Goal: Task Accomplishment & Management: Manage account settings

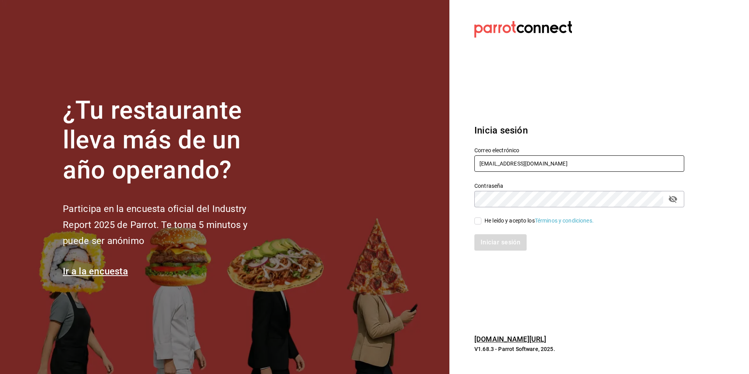
drag, startPoint x: 548, startPoint y: 166, endPoint x: 456, endPoint y: 159, distance: 92.7
click at [456, 159] on section "Datos incorrectos. Verifica que tu Correo o Contraseña estén bien escritos. Ini…" at bounding box center [575, 187] width 253 height 374
paste input "losparientes@cdmx.com"
type input "losparientes@cdmx.com"
click at [500, 214] on div "He leído y acepto los Términos y condiciones." at bounding box center [574, 216] width 219 height 18
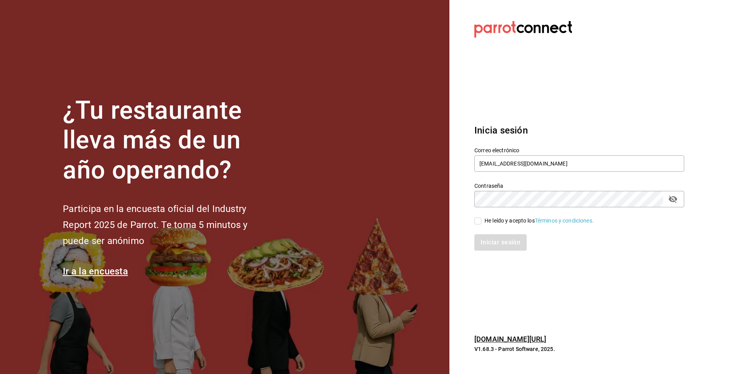
click at [494, 225] on div "Iniciar sesión" at bounding box center [574, 238] width 219 height 26
click at [479, 224] on input "He leído y acepto los Términos y condiciones." at bounding box center [477, 220] width 7 height 7
checkbox input "true"
click at [489, 246] on button "Iniciar sesión" at bounding box center [500, 242] width 53 height 16
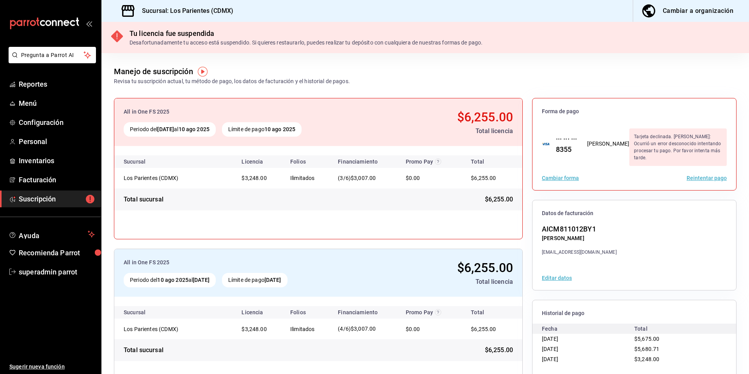
click at [700, 175] on button "Reintentar pago" at bounding box center [706, 177] width 40 height 5
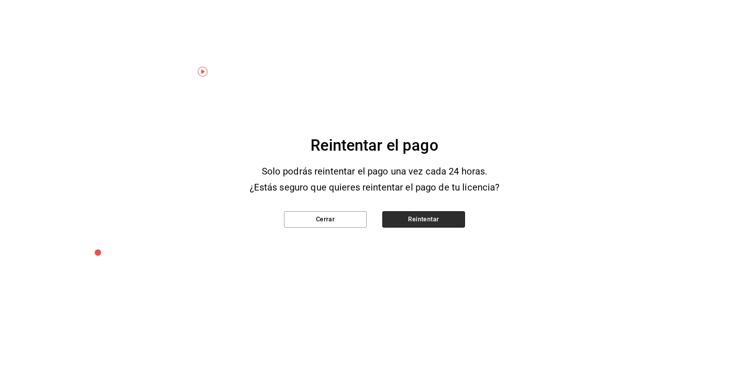
click at [444, 211] on button "Reintentar" at bounding box center [423, 219] width 83 height 16
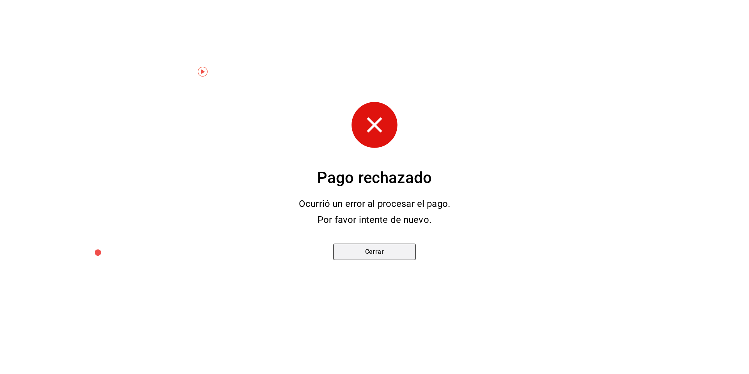
click at [376, 248] on button "Cerrar" at bounding box center [374, 251] width 83 height 16
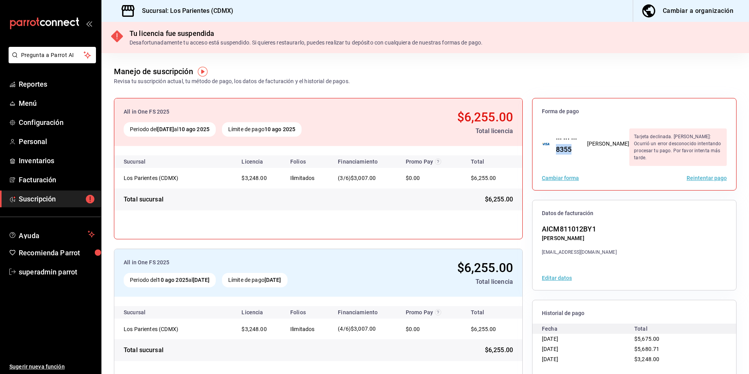
drag, startPoint x: 575, startPoint y: 146, endPoint x: 547, endPoint y: 145, distance: 28.1
click at [547, 145] on div "··· ··· ··· 8355 Martin Arvizu" at bounding box center [585, 143] width 87 height 21
copy div "8355"
click at [237, 12] on div "Sucursal: Los Parientes (CDMX) Cambiar a organización" at bounding box center [424, 11] width 647 height 22
drag, startPoint x: 237, startPoint y: 12, endPoint x: 175, endPoint y: 7, distance: 62.3
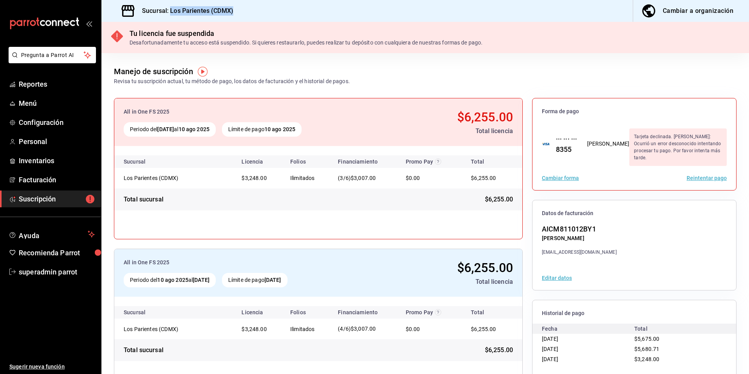
click at [175, 7] on div "Sucursal: Los Parientes (CDMX) Cambiar a organización" at bounding box center [424, 11] width 647 height 22
copy div "Los Parientes (CDMX) Cambiar a organización"
drag, startPoint x: 513, startPoint y: 117, endPoint x: 444, endPoint y: 112, distance: 68.8
click at [444, 112] on div "All in One FS 2025 Periodo del 10 jul 2025 al 10 ago 2025 Límite de pago 10 ago…" at bounding box center [318, 122] width 408 height 48
copy span "$6,255.00"
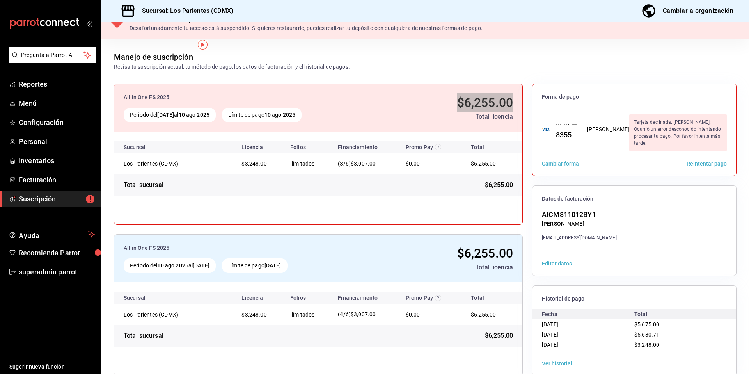
scroll to position [27, 0]
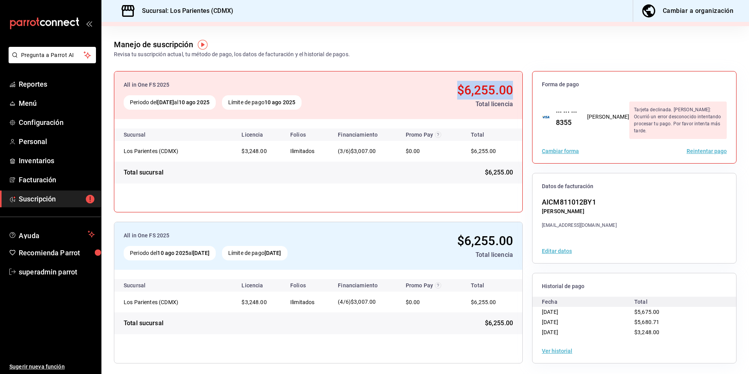
click at [560, 349] on button "Ver historial" at bounding box center [557, 350] width 30 height 5
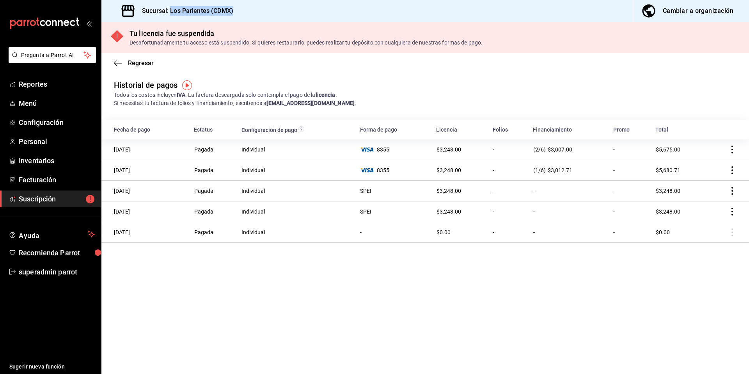
drag, startPoint x: 225, startPoint y: 11, endPoint x: 170, endPoint y: 7, distance: 55.5
click at [170, 7] on div "Sucursal: Los Parientes (CDMX) Cambiar a organización" at bounding box center [424, 11] width 647 height 22
copy h3 "Los Parientes (CDMX)"
click at [136, 63] on span "Regresar" at bounding box center [141, 62] width 26 height 7
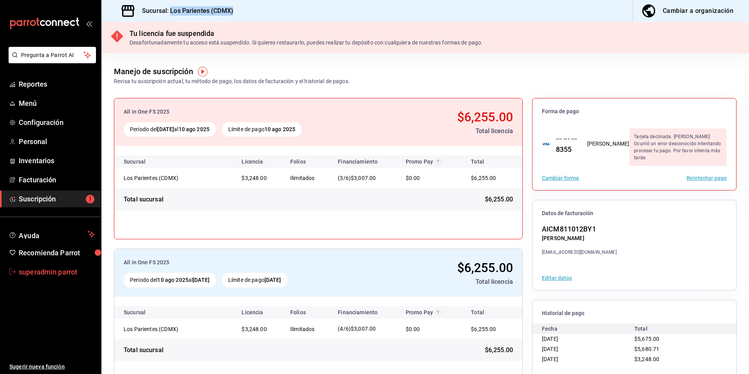
click at [57, 271] on span "superadmin parrot" at bounding box center [57, 271] width 76 height 11
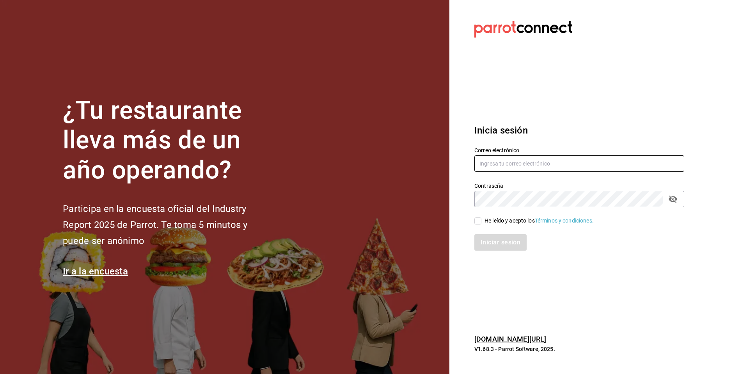
type input "[EMAIL_ADDRESS][DOMAIN_NAME]"
click at [485, 225] on div "Iniciar sesión" at bounding box center [574, 238] width 219 height 26
click at [493, 219] on div "He leído y acepto los Términos y condiciones." at bounding box center [538, 220] width 109 height 8
click at [481, 219] on input "He leído y acepto los Términos y condiciones." at bounding box center [477, 220] width 7 height 7
checkbox input "true"
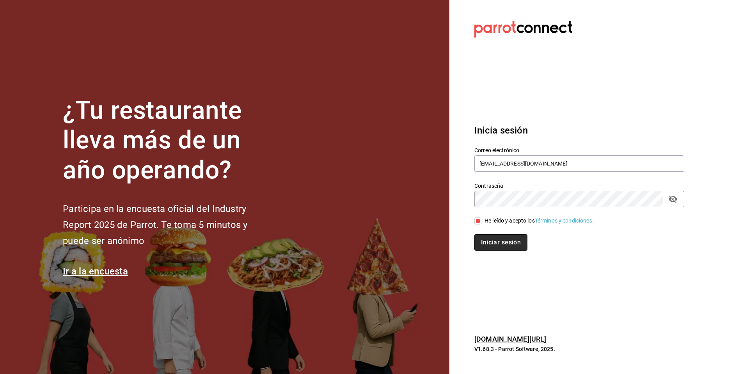
click at [496, 246] on button "Iniciar sesión" at bounding box center [500, 242] width 53 height 16
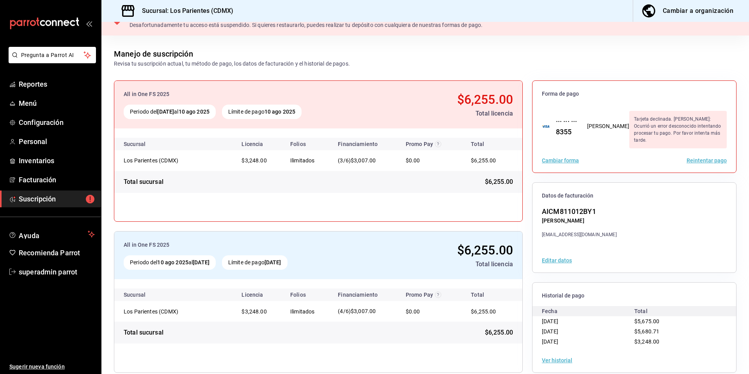
scroll to position [27, 0]
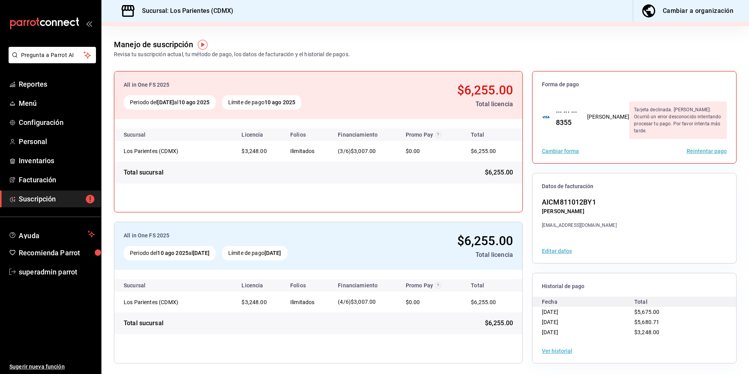
click at [557, 348] on button "Ver historial" at bounding box center [557, 350] width 30 height 5
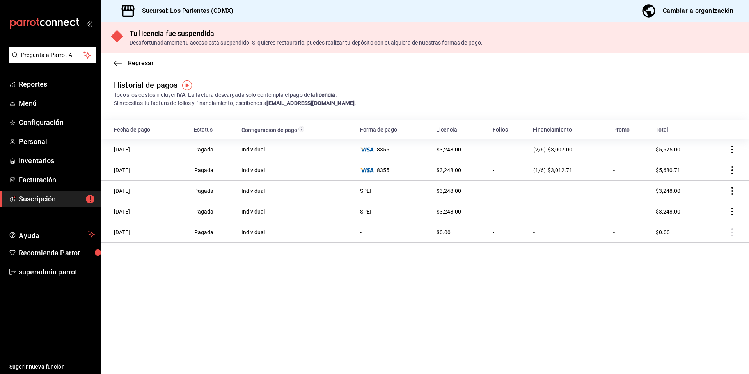
click at [732, 172] on icon "actions" at bounding box center [732, 170] width 8 height 8
click at [133, 66] on div at bounding box center [374, 187] width 749 height 374
click at [143, 64] on body "Pregunta a Parrot AI Reportes Menú Configuración Personal Inventarios Facturaci…" at bounding box center [374, 187] width 749 height 374
click at [145, 62] on span "Regresar" at bounding box center [141, 62] width 26 height 7
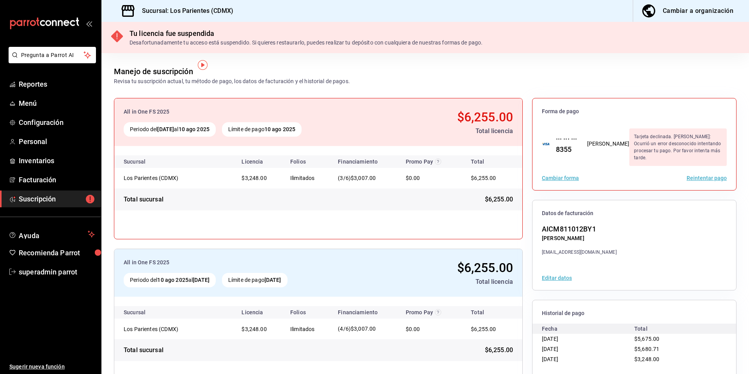
scroll to position [27, 0]
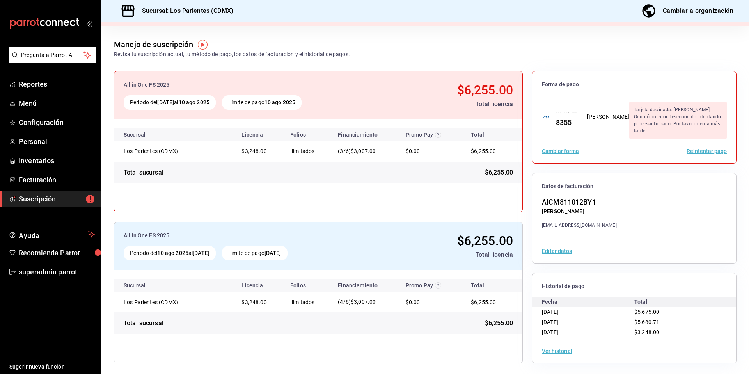
click at [550, 351] on button "Ver historial" at bounding box center [557, 350] width 30 height 5
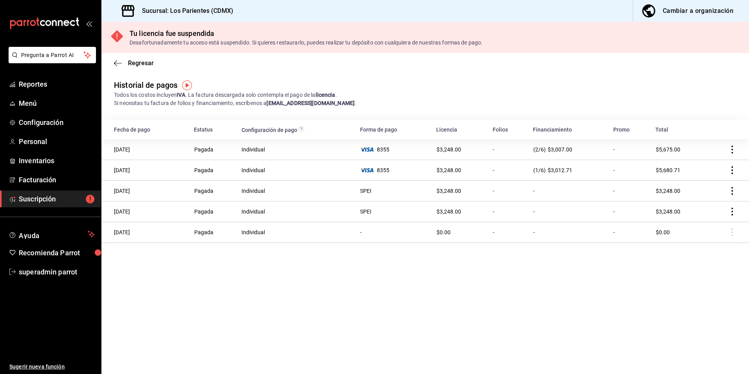
click at [734, 148] on icon "actions" at bounding box center [732, 149] width 8 height 8
click at [711, 160] on span "Descarga PDF" at bounding box center [692, 160] width 50 height 9
click at [44, 201] on span "Suscripción" at bounding box center [57, 198] width 76 height 11
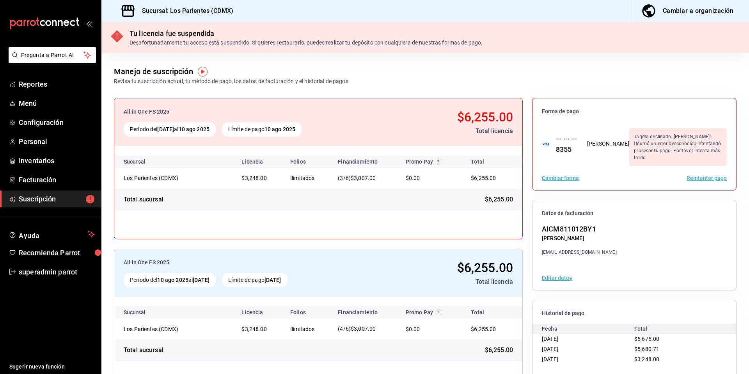
click at [553, 276] on button "Editar datos" at bounding box center [557, 277] width 30 height 5
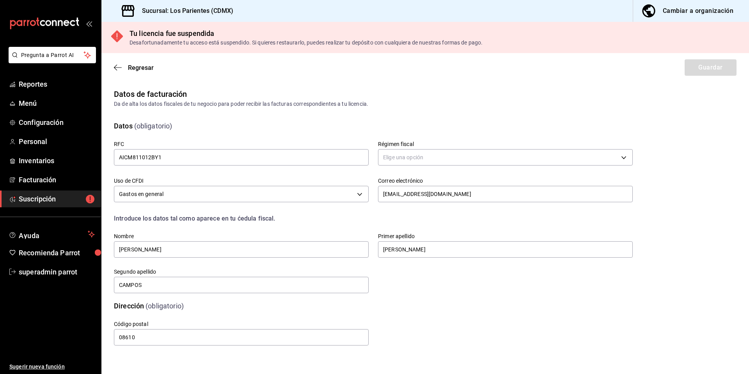
type input "626"
click at [324, 198] on body "Pregunta a Parrot AI Reportes Menú Configuración Personal Inventarios Facturaci…" at bounding box center [374, 187] width 749 height 374
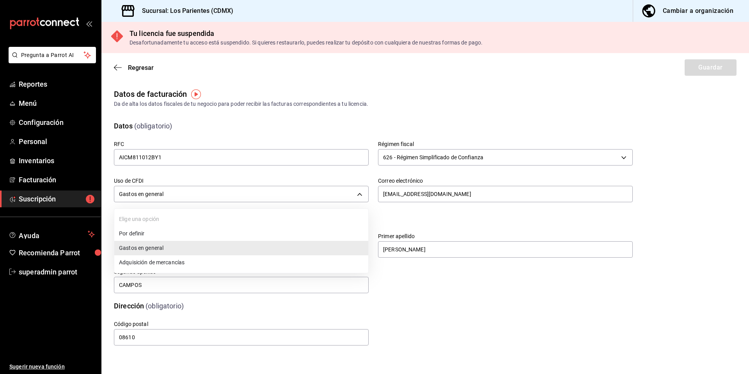
click at [568, 327] on div at bounding box center [374, 187] width 749 height 374
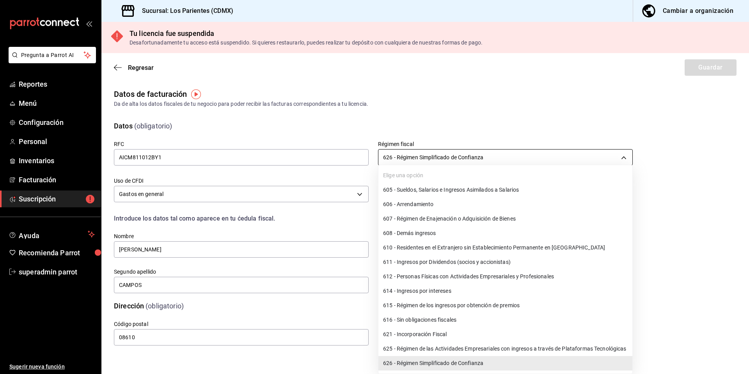
click at [499, 154] on body "Pregunta a Parrot AI Reportes Menú Configuración Personal Inventarios Facturaci…" at bounding box center [374, 187] width 749 height 374
click at [548, 90] on div at bounding box center [374, 187] width 749 height 374
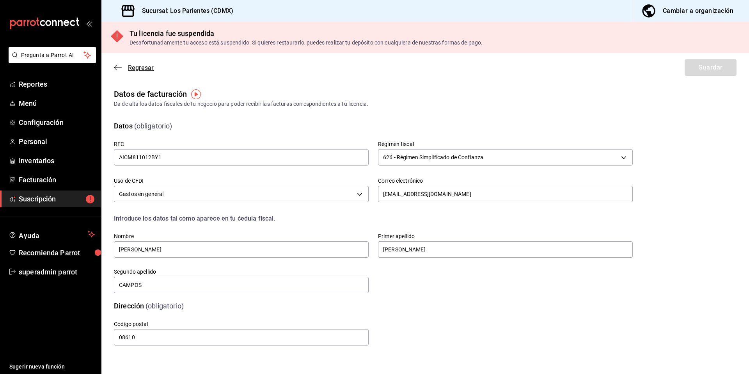
click at [130, 66] on span "Regresar" at bounding box center [141, 67] width 26 height 7
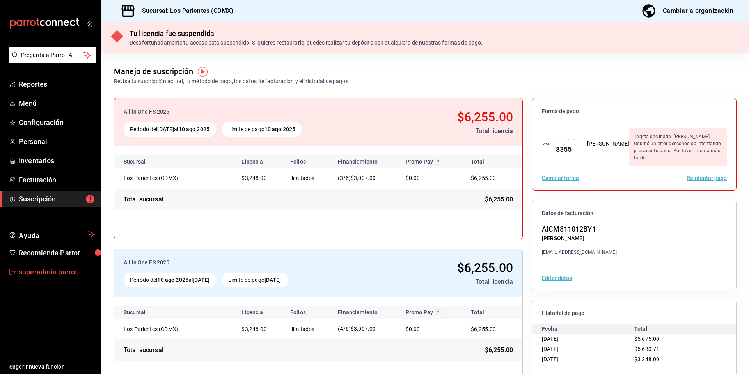
click at [41, 276] on span "superadmin parrot" at bounding box center [57, 271] width 76 height 11
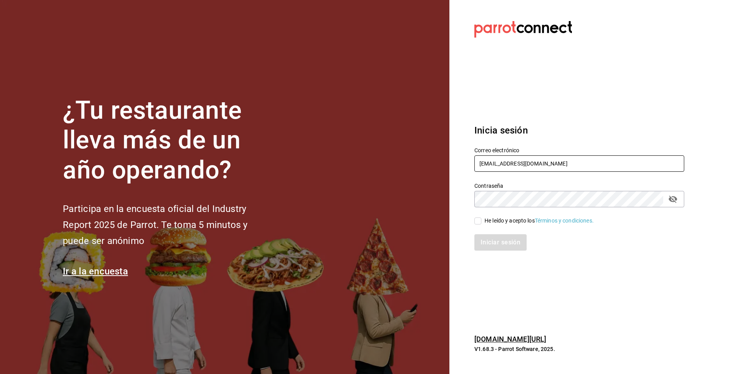
drag, startPoint x: 550, startPoint y: 167, endPoint x: 483, endPoint y: 161, distance: 67.7
click at [483, 161] on input "[EMAIL_ADDRESS][DOMAIN_NAME]" at bounding box center [579, 163] width 210 height 16
drag, startPoint x: 571, startPoint y: 166, endPoint x: 469, endPoint y: 156, distance: 103.0
click at [469, 156] on div "Correo electrónico losparientes@cdmx.com" at bounding box center [574, 154] width 219 height 35
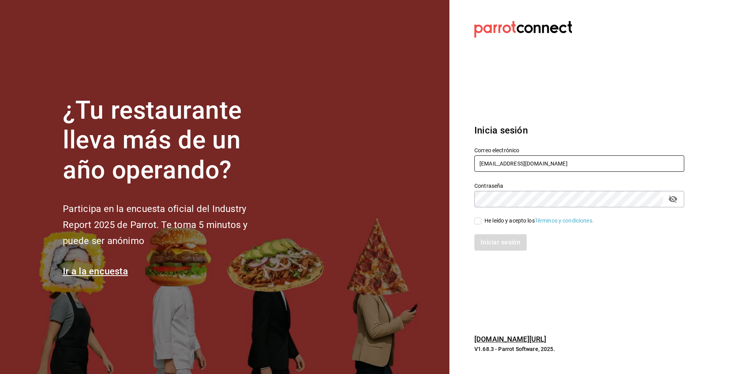
paste input "germinapanaderia@cdmx.com"
type input "germinapanaderia@cdmx.com"
click at [498, 220] on div "He leído y acepto los Términos y condiciones." at bounding box center [538, 220] width 109 height 8
click at [481, 220] on input "He leído y acepto los Términos y condiciones." at bounding box center [477, 220] width 7 height 7
checkbox input "true"
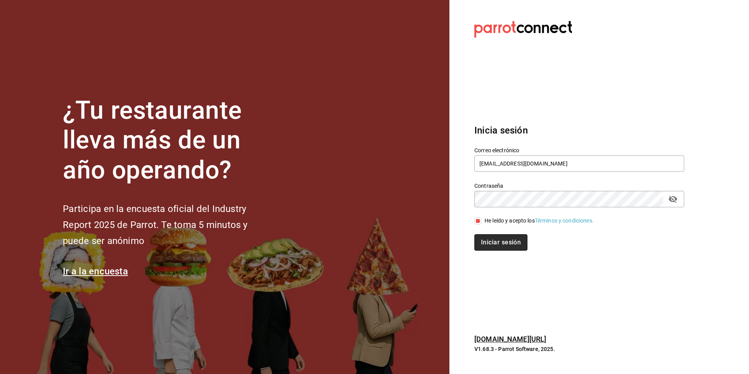
click at [492, 242] on button "Iniciar sesión" at bounding box center [500, 242] width 53 height 16
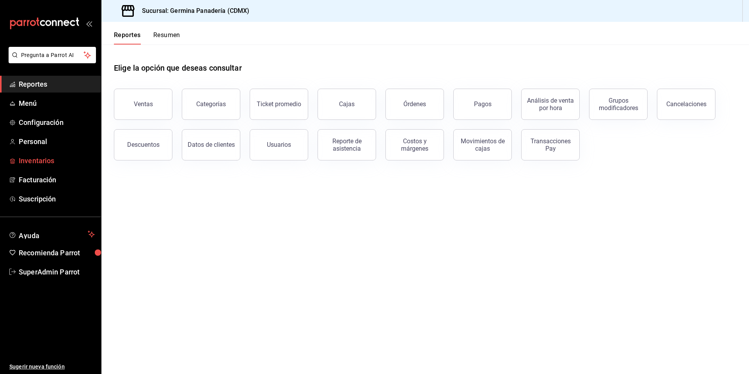
click at [43, 162] on span "Inventarios" at bounding box center [57, 160] width 76 height 11
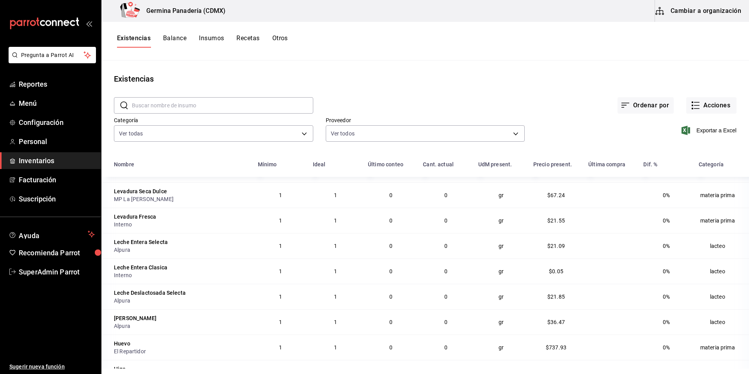
scroll to position [1724, 0]
click at [710, 9] on button "Cambiar a organización" at bounding box center [699, 11] width 88 height 22
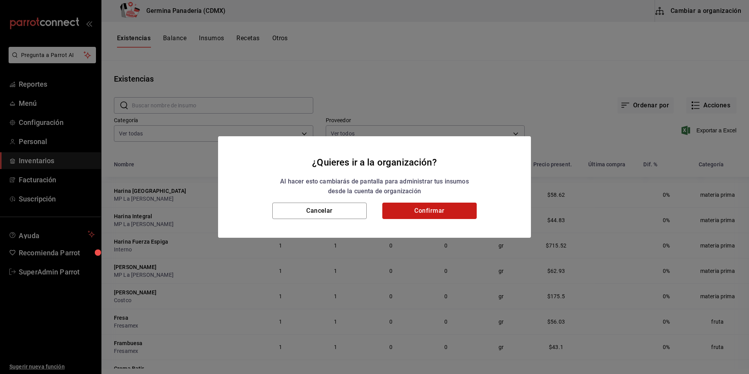
click at [453, 214] on button "Confirmar" at bounding box center [429, 210] width 94 height 16
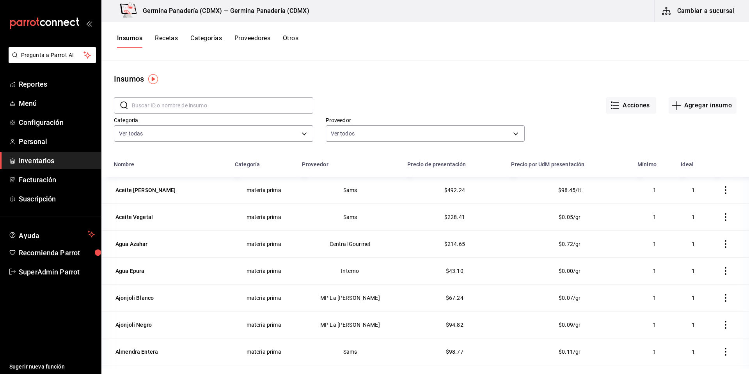
click at [170, 41] on button "Recetas" at bounding box center [166, 40] width 23 height 13
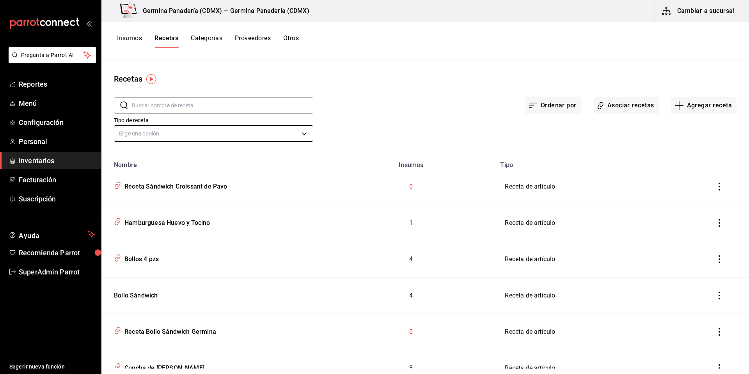
click at [273, 134] on body "Pregunta a Parrot AI Reportes Menú Configuración Personal Inventarios Facturaci…" at bounding box center [374, 184] width 749 height 368
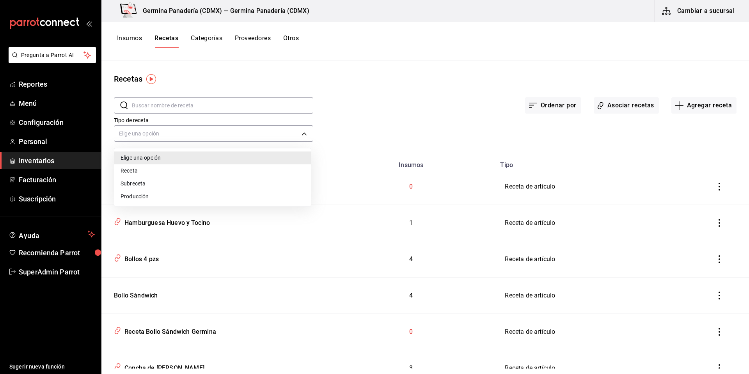
click at [133, 169] on li "Receta" at bounding box center [212, 170] width 197 height 13
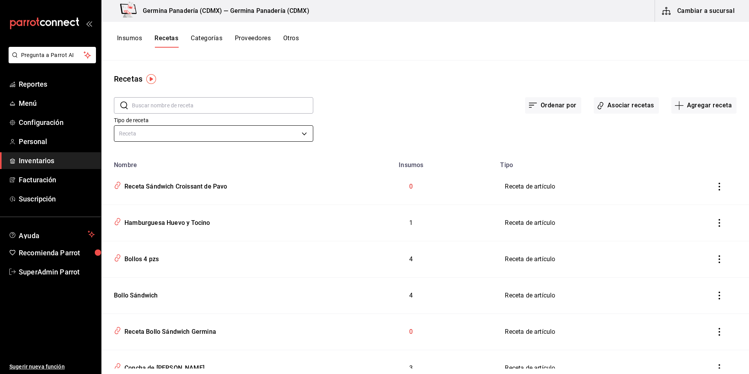
click at [255, 136] on body "Pregunta a Parrot AI Reportes Menú Configuración Personal Inventarios Facturaci…" at bounding box center [374, 184] width 749 height 368
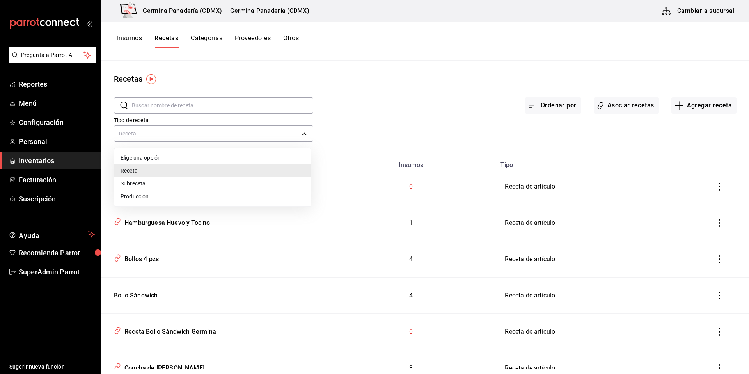
click at [146, 184] on li "Subreceta" at bounding box center [212, 183] width 197 height 13
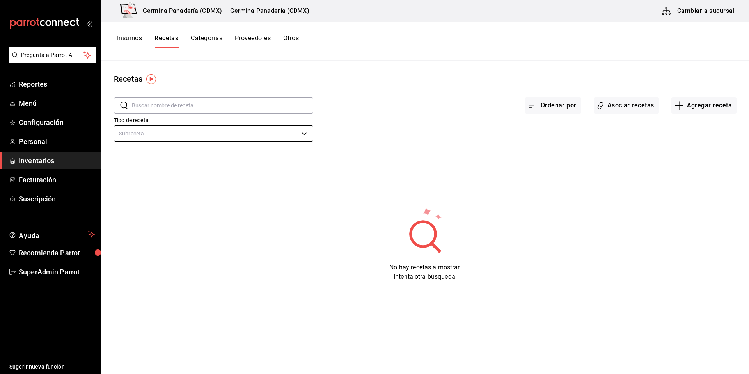
click at [275, 128] on body "Pregunta a Parrot AI Reportes Menú Configuración Personal Inventarios Facturaci…" at bounding box center [374, 184] width 749 height 368
click at [185, 196] on li "Producción" at bounding box center [213, 196] width 198 height 13
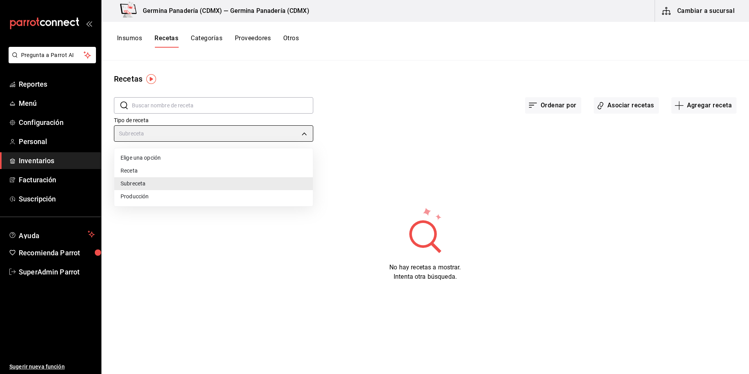
type input "PREPARATION"
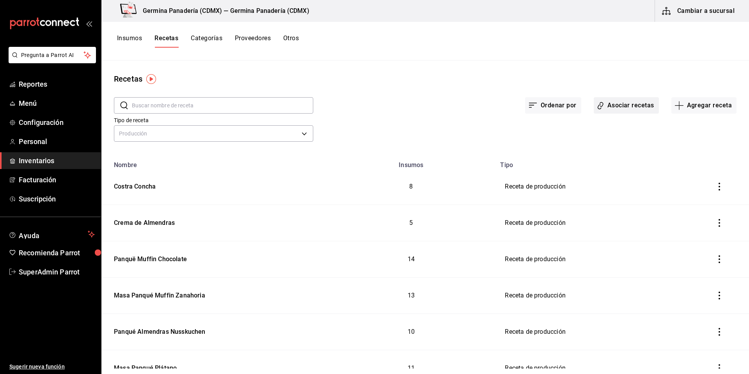
click at [616, 104] on button "Asociar recetas" at bounding box center [626, 105] width 65 height 16
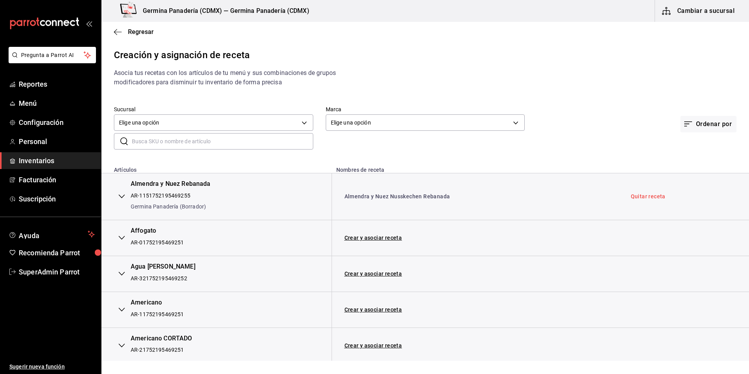
click at [122, 194] on icon "button" at bounding box center [122, 196] width 6 height 6
click at [122, 238] on icon "button" at bounding box center [122, 238] width 6 height 4
click at [117, 273] on button "button" at bounding box center [122, 274] width 16 height 17
click at [117, 311] on button "button" at bounding box center [122, 310] width 16 height 17
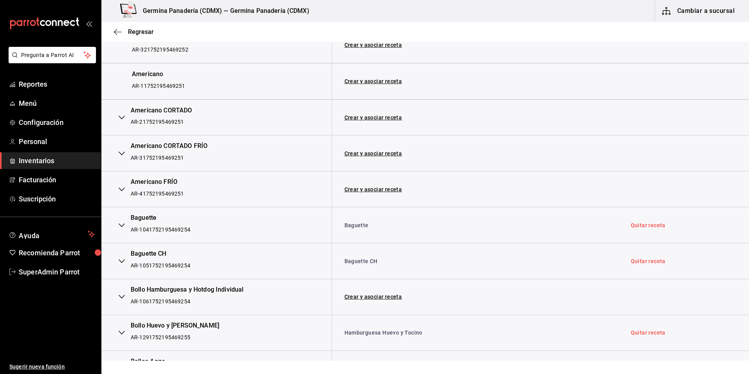
scroll to position [426, 0]
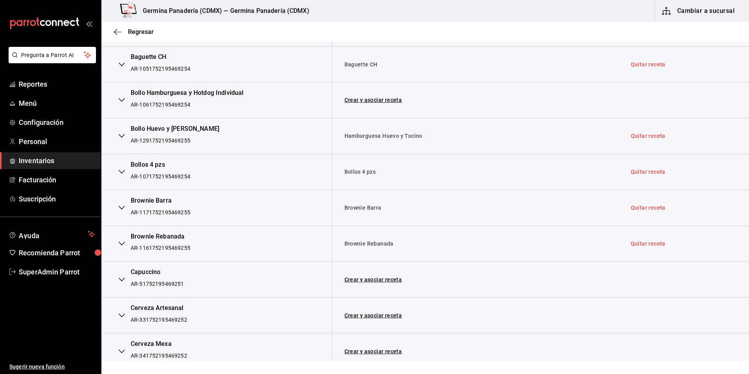
click at [127, 282] on button "button" at bounding box center [122, 279] width 16 height 17
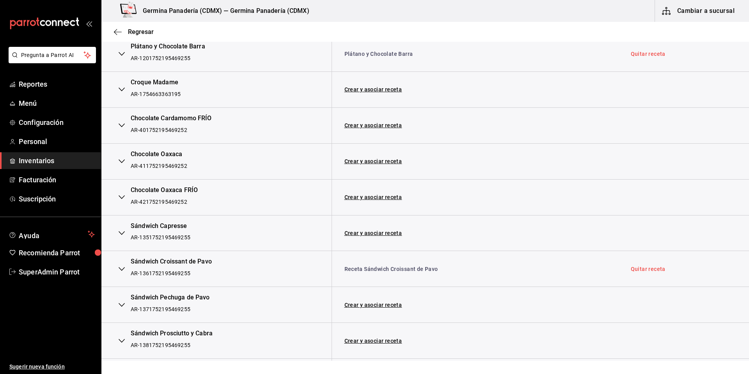
scroll to position [3420, 0]
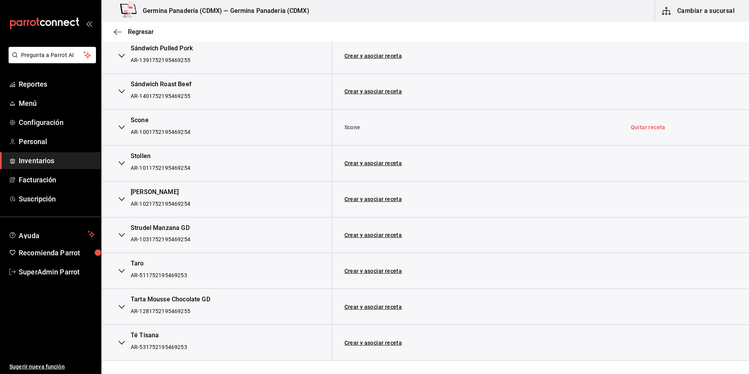
click at [116, 307] on button "button" at bounding box center [122, 306] width 16 height 17
click at [44, 87] on span "Reportes" at bounding box center [57, 84] width 76 height 11
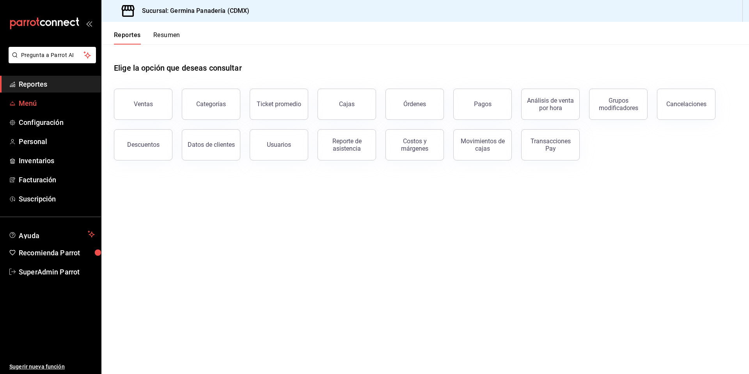
click at [27, 103] on span "Menú" at bounding box center [57, 103] width 76 height 11
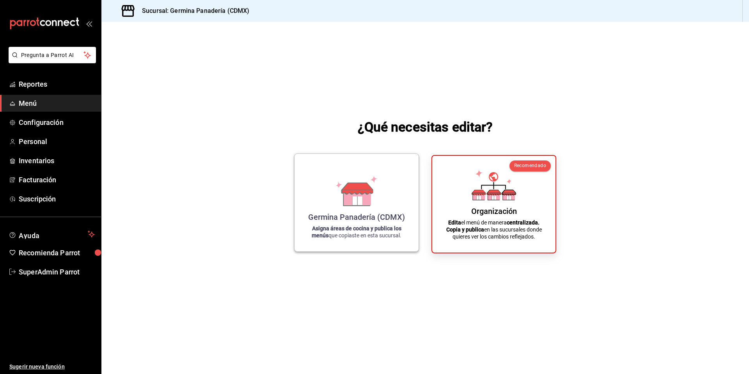
click at [344, 225] on p "Asigna áreas de cocina y publica los menús que copiaste en esta sucursal." at bounding box center [356, 232] width 105 height 14
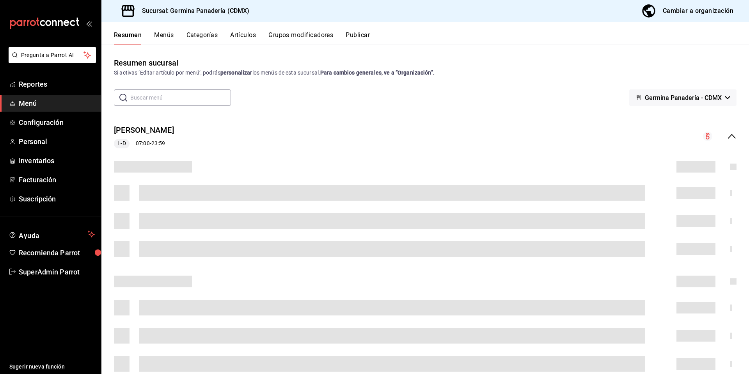
click at [306, 39] on button "Grupos modificadores" at bounding box center [300, 37] width 65 height 13
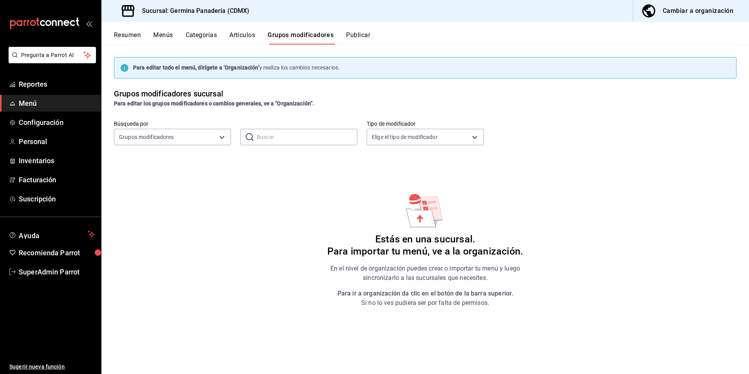
click at [677, 9] on div "Cambiar a organización" at bounding box center [698, 10] width 71 height 11
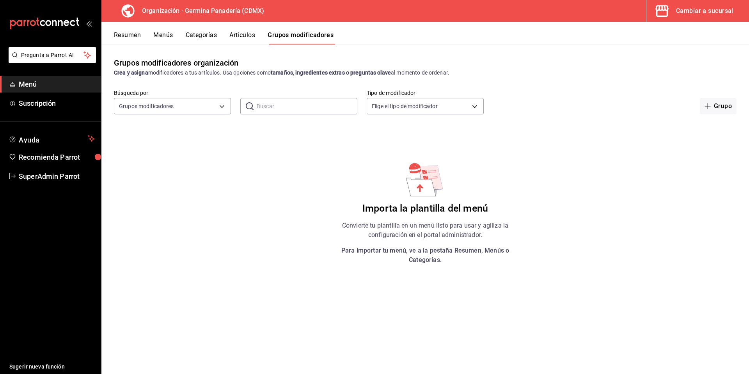
click at [700, 19] on button "Cambiar a sucursal" at bounding box center [694, 11] width 96 height 22
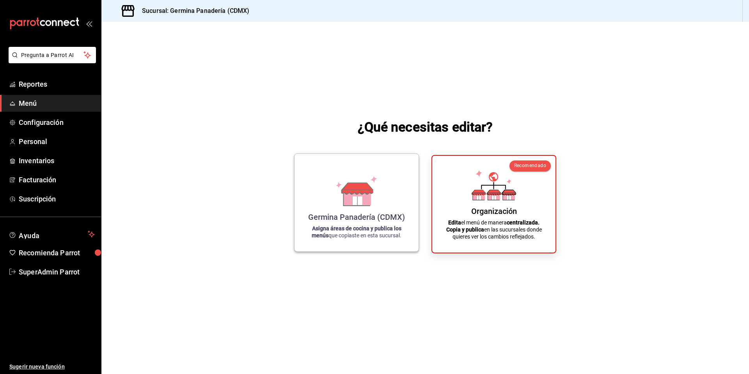
click at [361, 200] on icon at bounding box center [357, 200] width 10 height 9
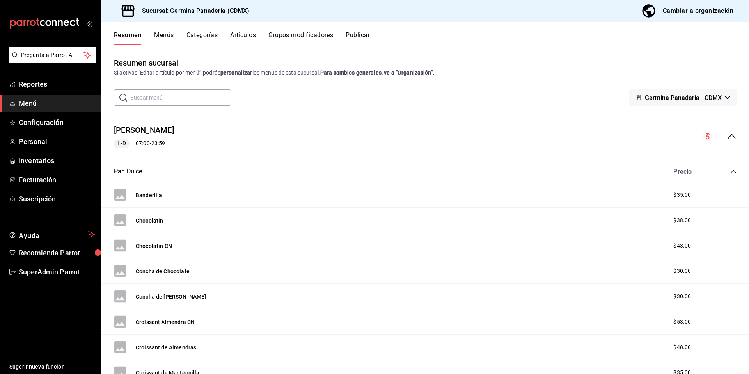
click at [288, 28] on div "Resumen Menús Categorías Artículos Grupos modificadores Publicar" at bounding box center [424, 33] width 647 height 23
click at [303, 36] on button "Grupos modificadores" at bounding box center [300, 37] width 65 height 13
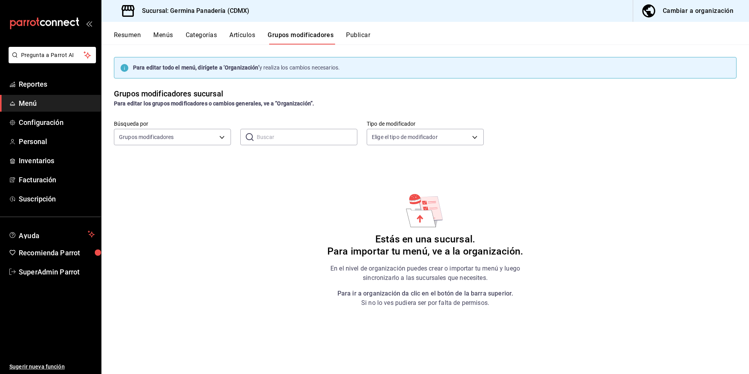
click at [248, 43] on button "Artículos" at bounding box center [242, 37] width 26 height 13
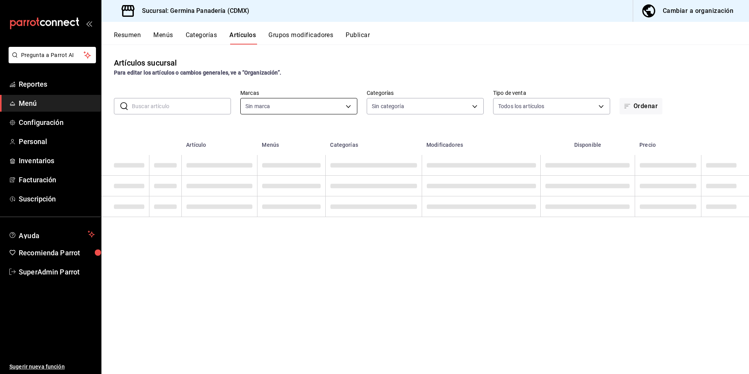
type input "544fe0c3-e0be-4a7b-95fc-61f3942dc9f6"
type input "1d225f0f-0221-4b7d-9dbe-c75b2de53579,bf5551ee-2778-4477-897c-f46e355260f2,926ae…"
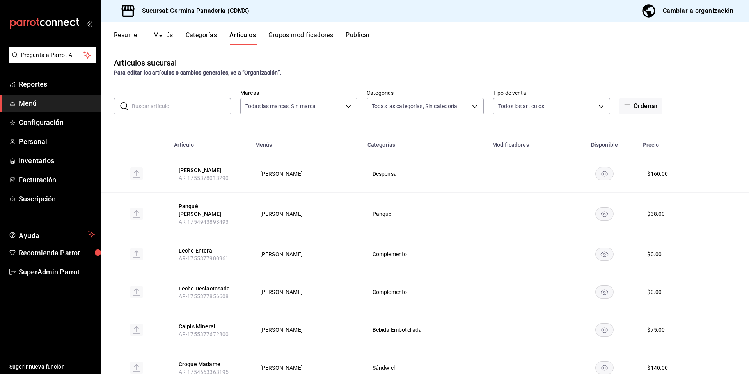
click at [157, 38] on button "Menús" at bounding box center [162, 37] width 19 height 13
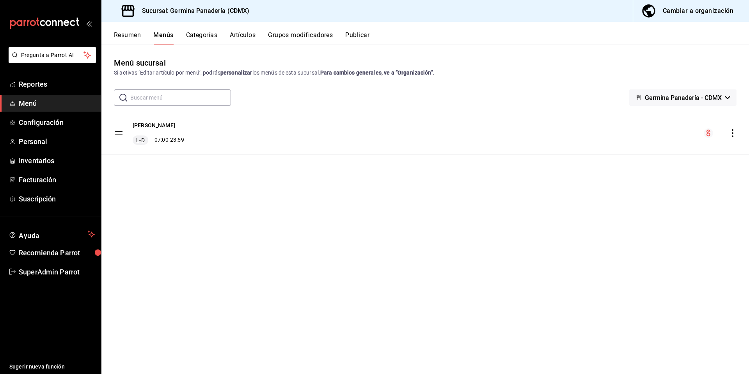
click at [733, 134] on icon "actions" at bounding box center [732, 133] width 8 height 8
click at [615, 148] on icon at bounding box center [613, 151] width 5 height 7
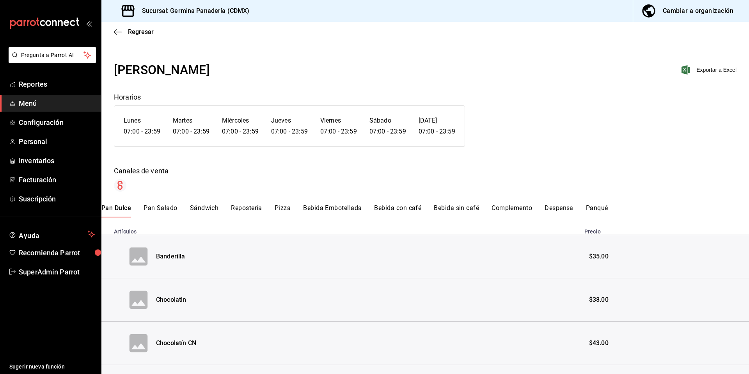
click at [322, 208] on button "Bebida Embotellada" at bounding box center [332, 210] width 58 height 13
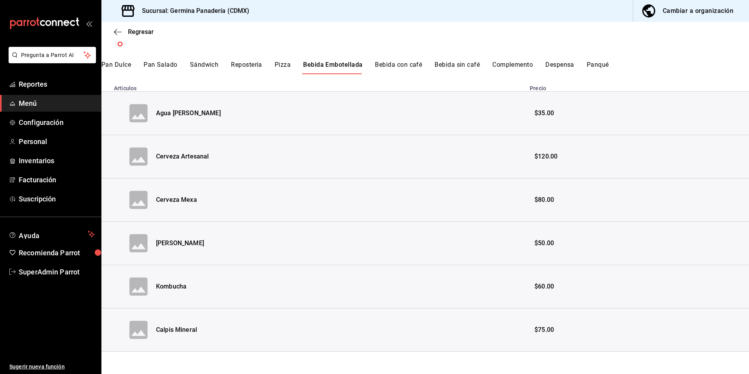
scroll to position [146, 0]
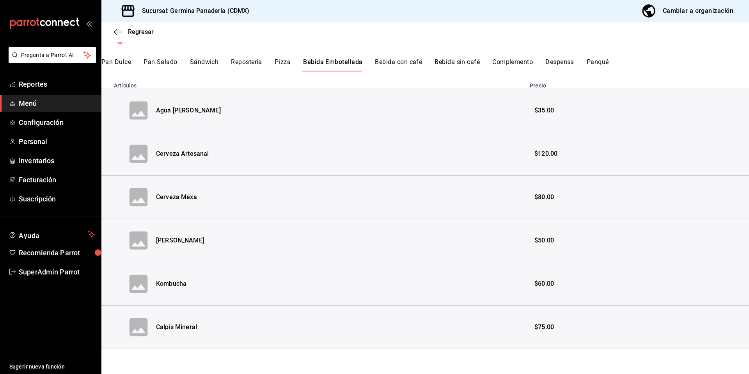
click at [395, 69] on button "Bebida con café" at bounding box center [398, 64] width 47 height 13
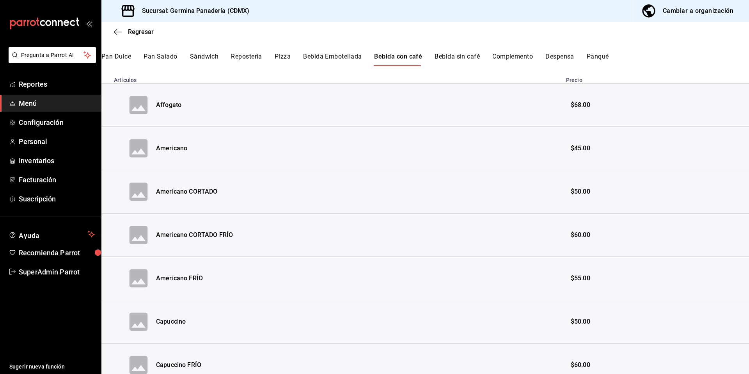
scroll to position [39, 0]
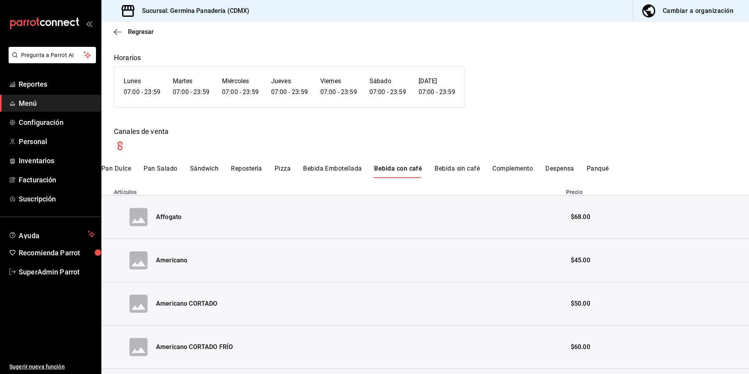
click at [457, 171] on button "Bebida sin café" at bounding box center [456, 171] width 45 height 13
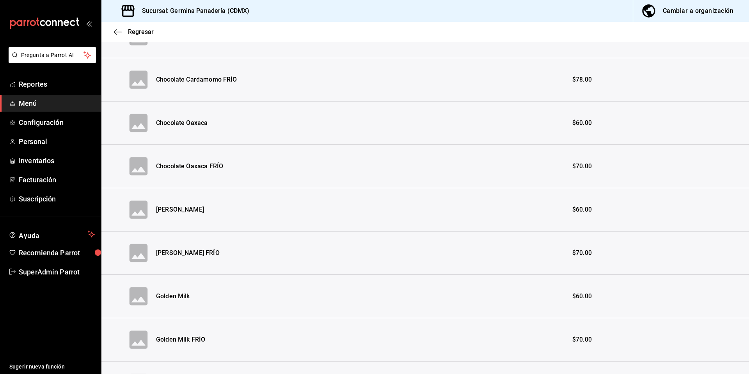
scroll to position [0, 0]
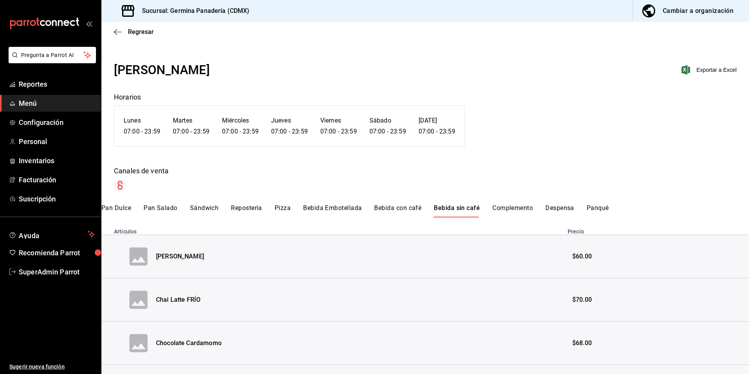
click at [165, 208] on button "Pan Salado" at bounding box center [161, 210] width 34 height 13
click at [250, 213] on button "Repostería" at bounding box center [246, 210] width 31 height 13
click at [202, 214] on button "Sándwich" at bounding box center [204, 210] width 29 height 13
click at [37, 158] on span "Inventarios" at bounding box center [57, 160] width 76 height 11
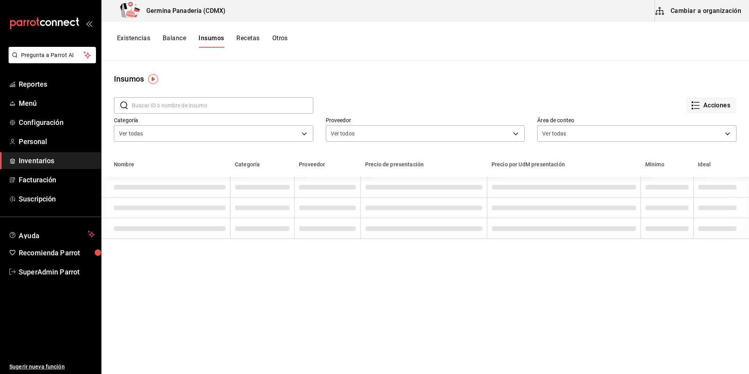
click at [710, 10] on button "Cambiar a organización" at bounding box center [699, 11] width 88 height 22
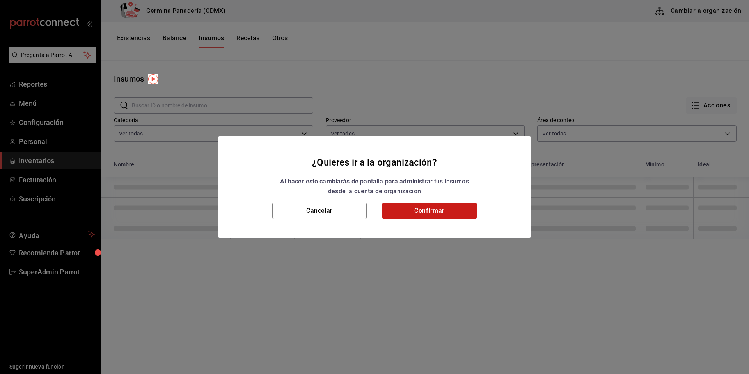
click at [448, 206] on button "Confirmar" at bounding box center [429, 210] width 94 height 16
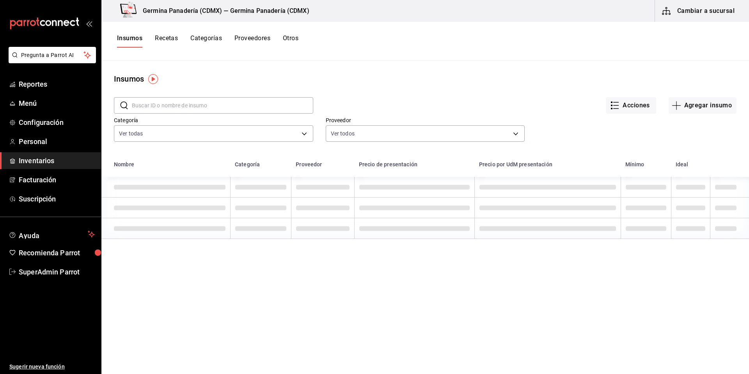
click at [172, 39] on button "Recetas" at bounding box center [166, 40] width 23 height 13
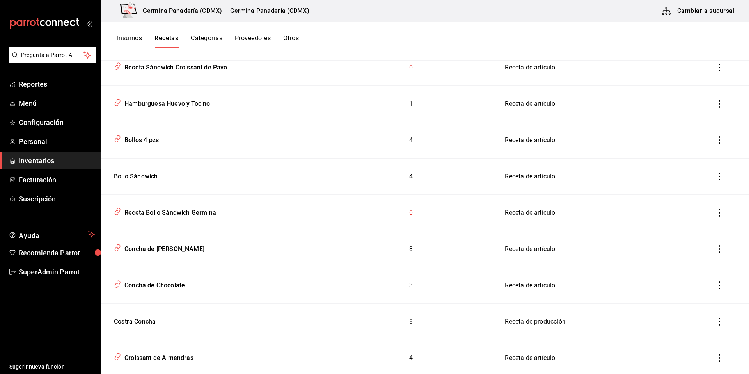
scroll to position [119, 0]
click at [193, 209] on div "Receta Bollo Sándwich Germina" at bounding box center [168, 212] width 95 height 12
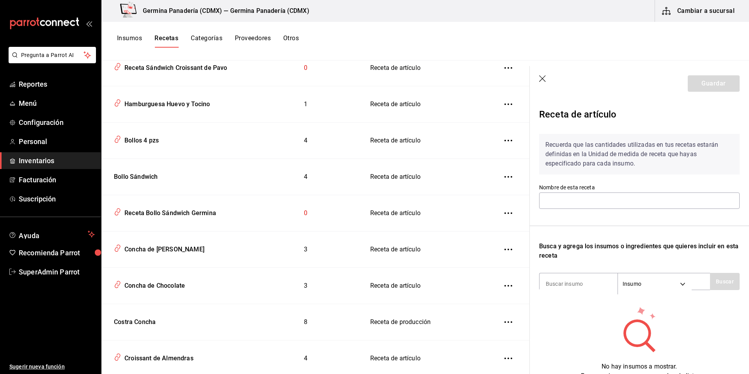
type input "Receta Bollo Sándwich Germina"
click at [544, 75] on icon "button" at bounding box center [543, 79] width 8 height 8
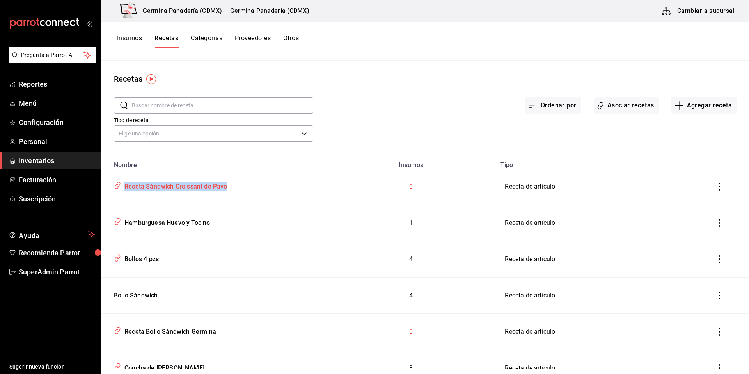
drag, startPoint x: 223, startPoint y: 185, endPoint x: 126, endPoint y: 188, distance: 97.5
click at [126, 188] on div "Receta Sándwich Croissant de Pavo" at bounding box center [214, 184] width 206 height 15
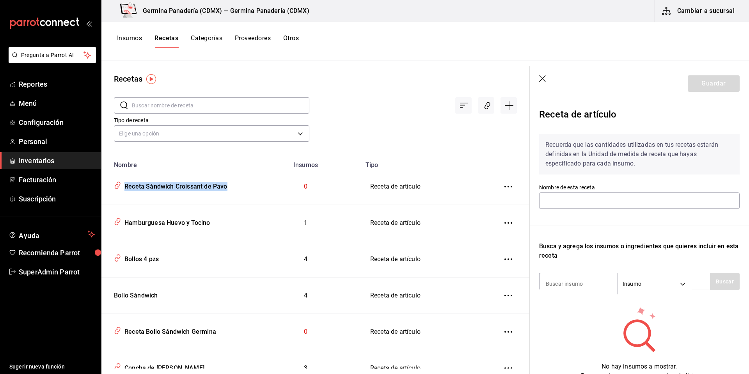
type input "Receta Sándwich Croissant de Pavo"
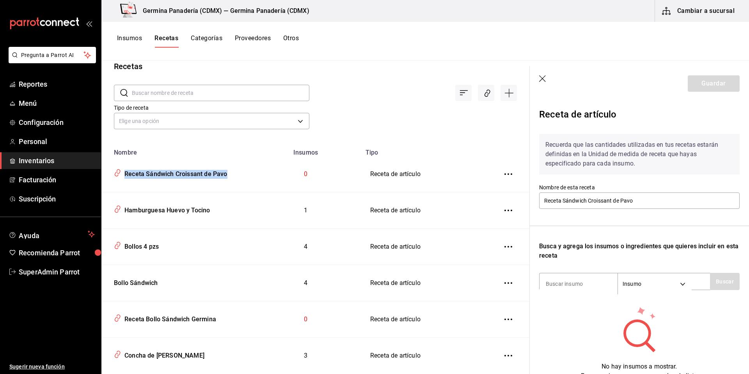
scroll to position [24, 0]
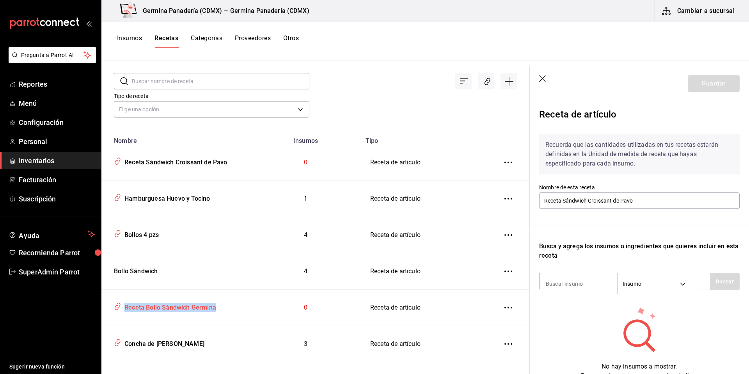
drag, startPoint x: 241, startPoint y: 310, endPoint x: 120, endPoint y: 307, distance: 120.9
click at [120, 307] on td "Receta Bollo Sándwich Germina" at bounding box center [175, 307] width 149 height 36
type input "Receta Bollo Sándwich Germina"
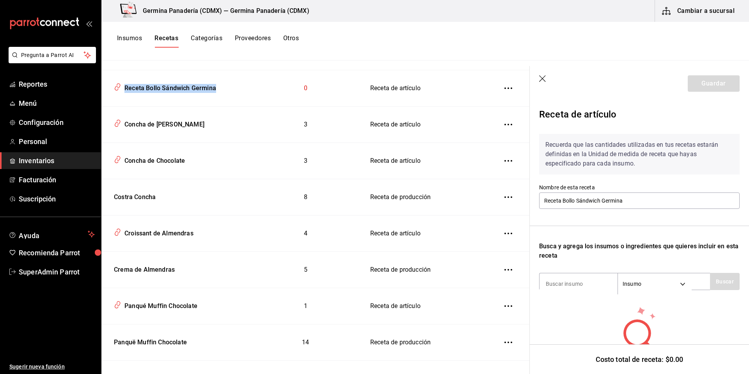
scroll to position [244, 0]
click at [540, 74] on header "Guardar" at bounding box center [639, 83] width 219 height 35
click at [544, 76] on icon "button" at bounding box center [543, 79] width 8 height 8
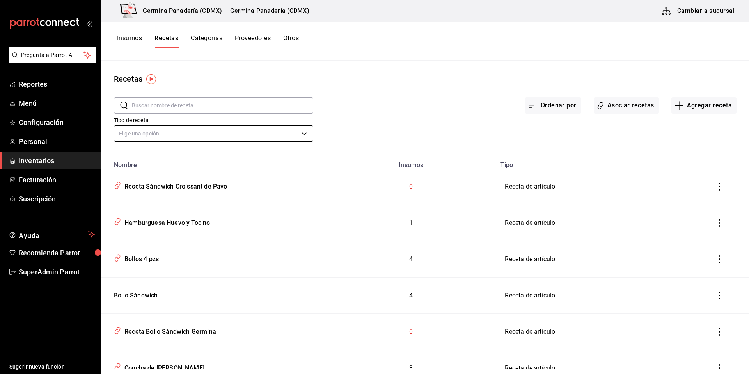
click at [263, 135] on body "Pregunta a Parrot AI Reportes Menú Configuración Personal Inventarios Facturaci…" at bounding box center [374, 184] width 749 height 368
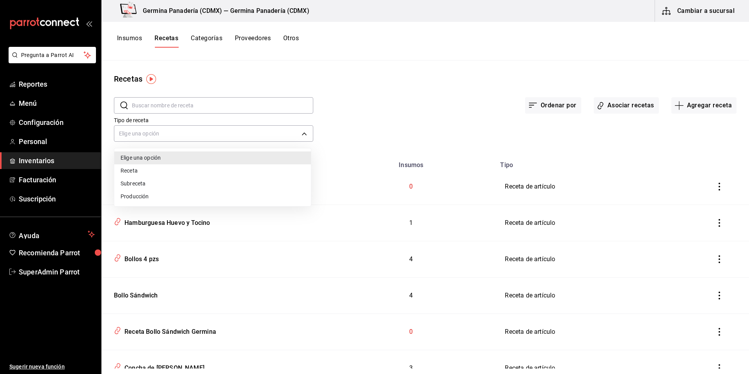
click at [141, 169] on li "Receta" at bounding box center [212, 170] width 197 height 13
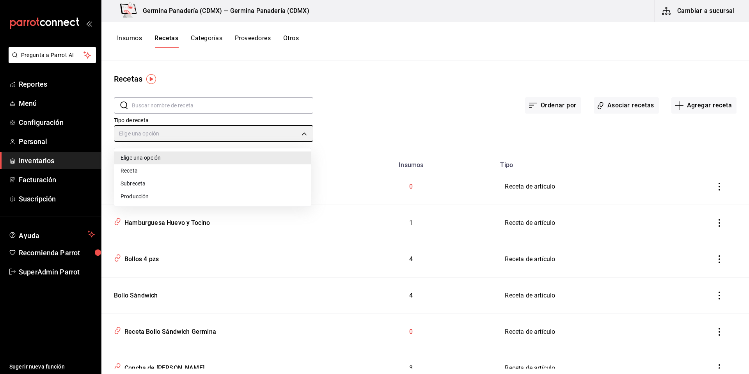
type input "PRODUCT"
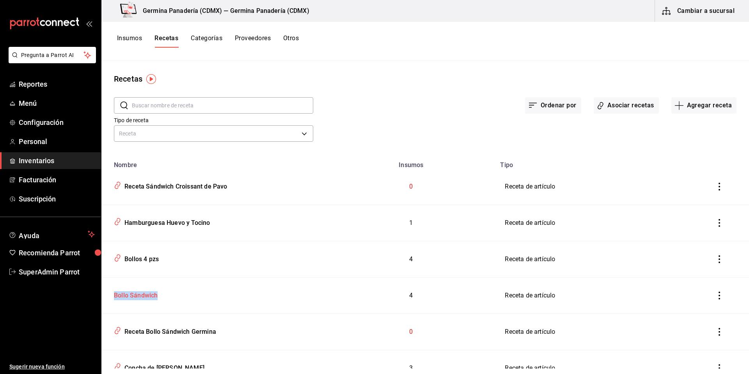
drag, startPoint x: 184, startPoint y: 292, endPoint x: 107, endPoint y: 283, distance: 77.4
click at [107, 283] on td "Bollo Sándwich" at bounding box center [213, 295] width 225 height 36
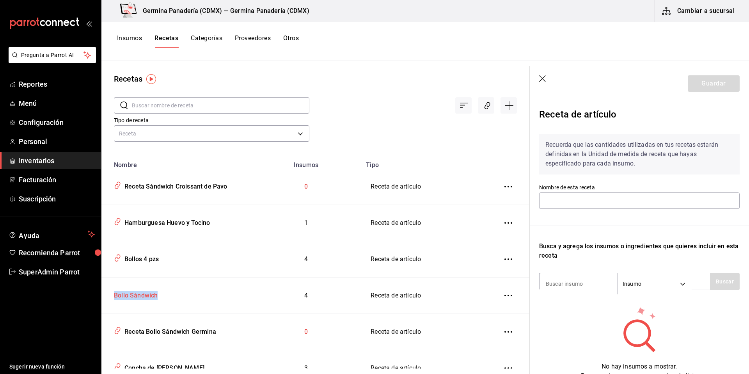
type input "Bollo Sándwich"
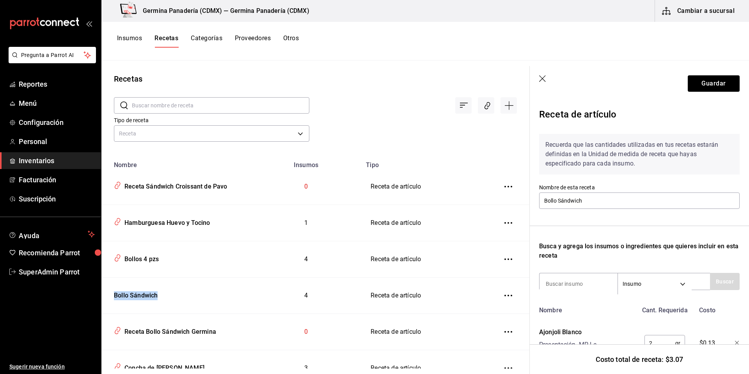
click at [546, 81] on icon "button" at bounding box center [543, 79] width 8 height 8
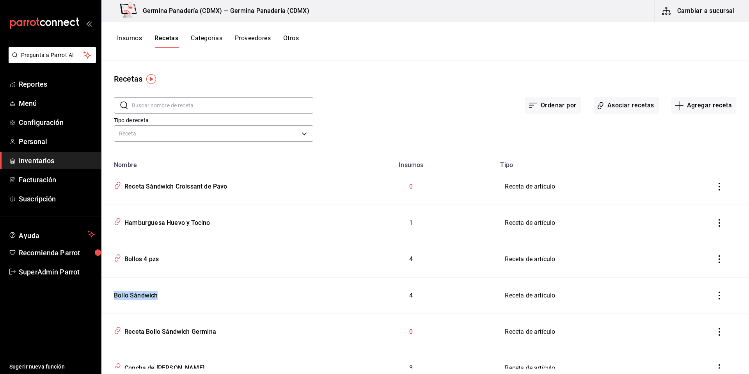
click at [710, 4] on button "Cambiar a sucursal" at bounding box center [699, 11] width 88 height 22
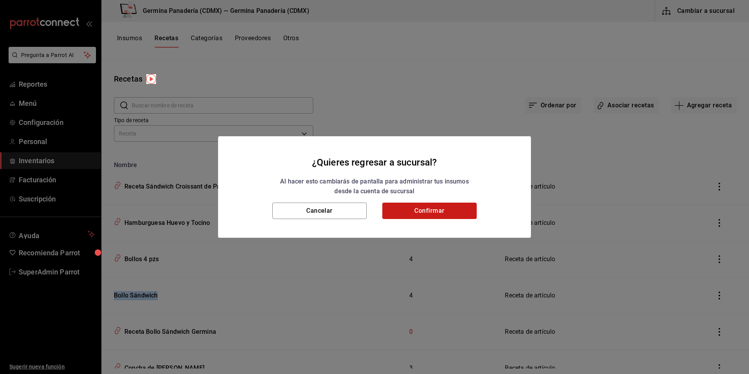
click at [417, 203] on button "Confirmar" at bounding box center [429, 210] width 94 height 16
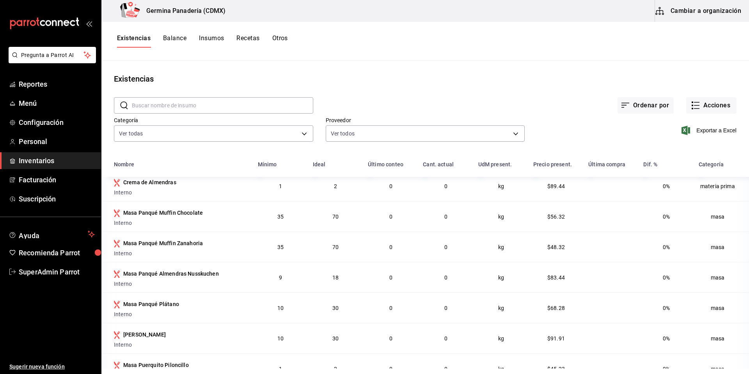
scroll to position [9, 0]
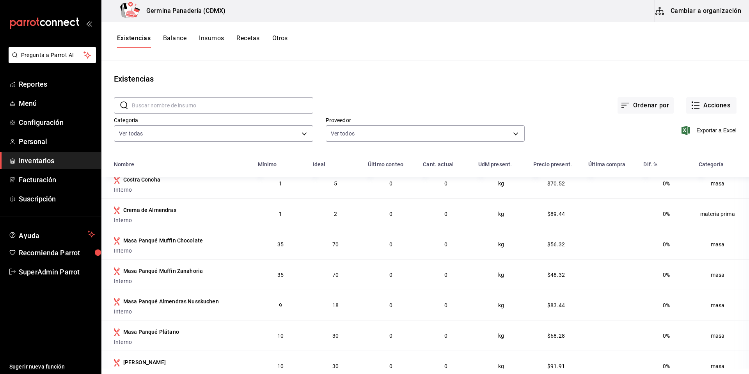
click at [705, 7] on button "Cambiar a organización" at bounding box center [699, 11] width 88 height 22
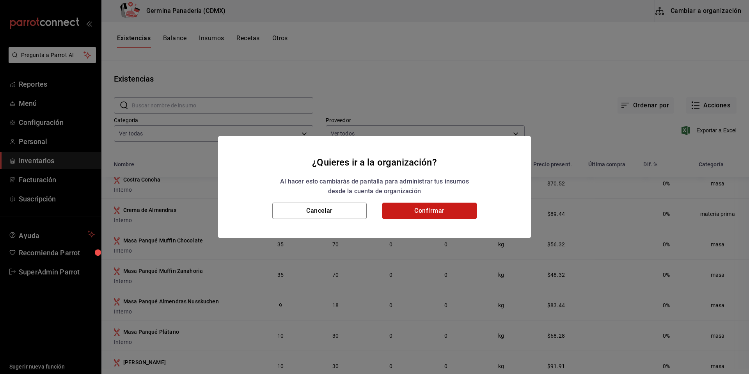
click at [456, 210] on button "Confirmar" at bounding box center [429, 210] width 94 height 16
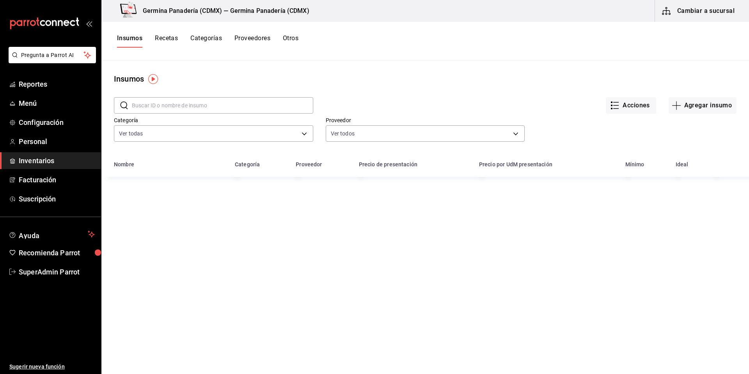
click at [169, 42] on button "Recetas" at bounding box center [166, 40] width 23 height 13
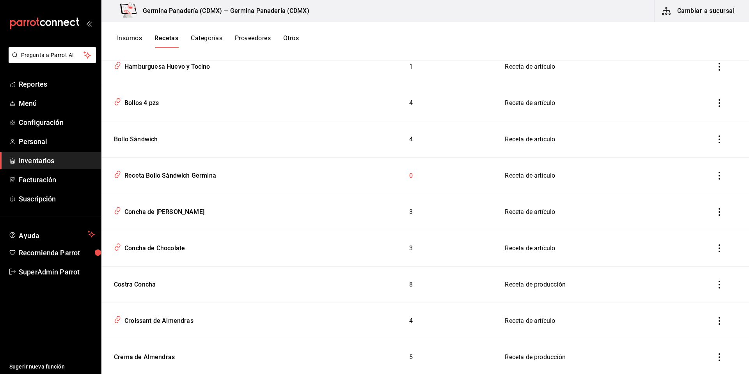
scroll to position [166, 0]
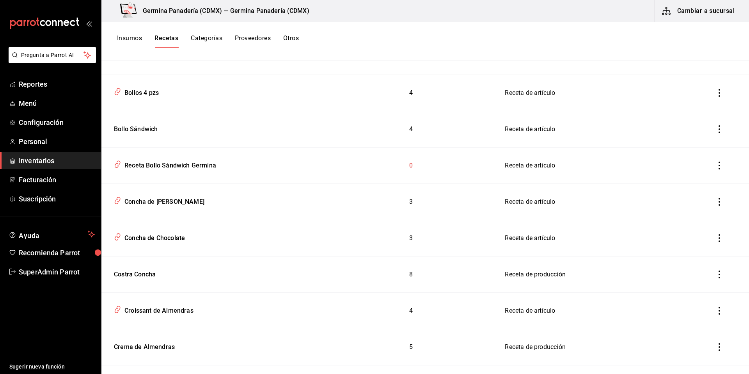
click at [127, 45] on button "Insumos" at bounding box center [129, 40] width 25 height 13
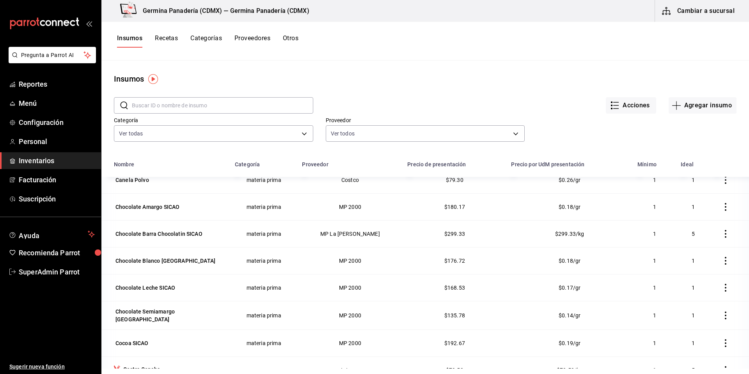
scroll to position [666, 0]
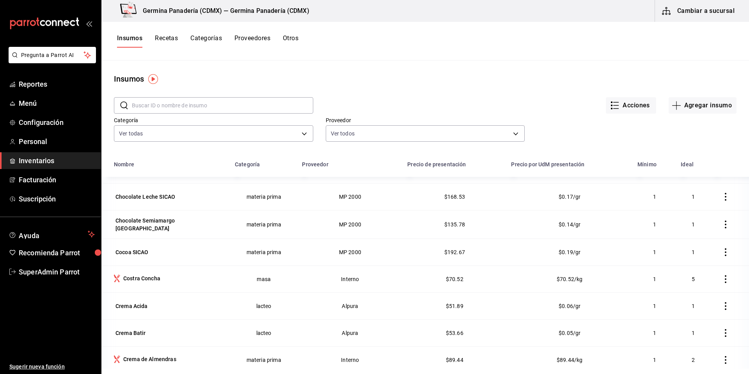
click at [166, 34] on div "Insumos Recetas Categorías Proveedores Otros" at bounding box center [424, 41] width 647 height 39
click at [163, 37] on button "Recetas" at bounding box center [166, 40] width 23 height 13
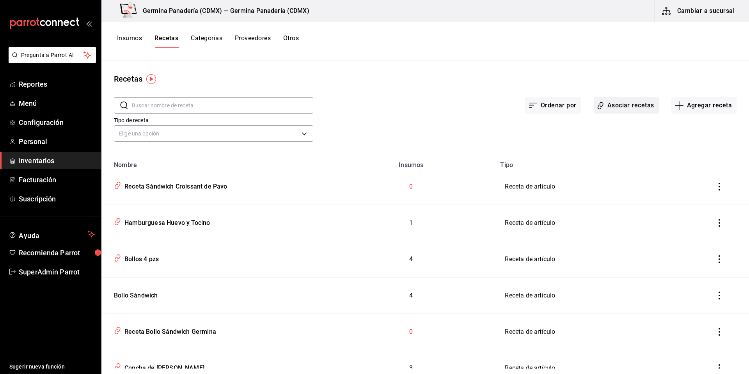
click at [626, 100] on button "Asociar recetas" at bounding box center [626, 105] width 65 height 16
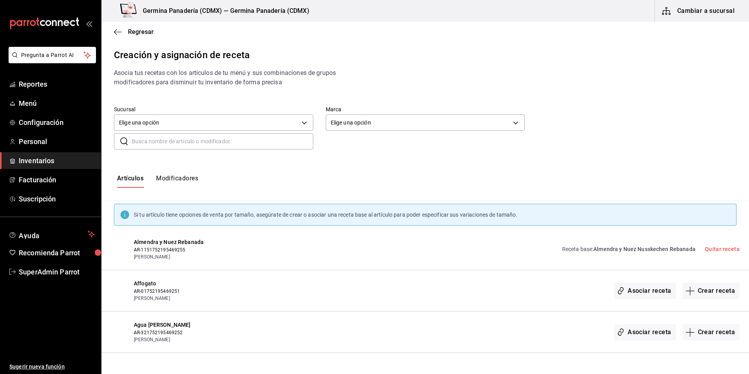
click at [176, 181] on button "Modificadores" at bounding box center [177, 180] width 42 height 13
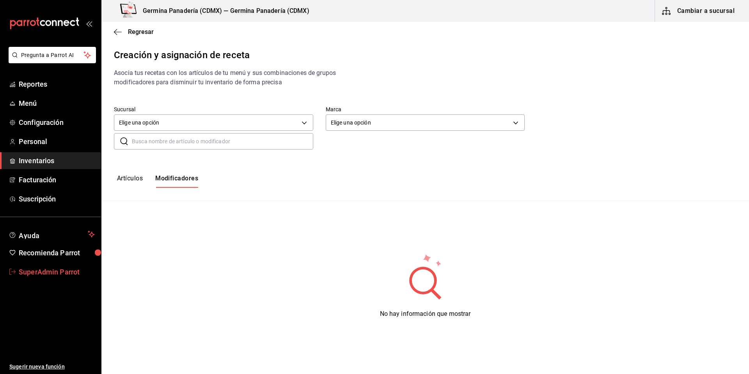
click at [72, 271] on span "SuperAdmin Parrot" at bounding box center [57, 271] width 76 height 11
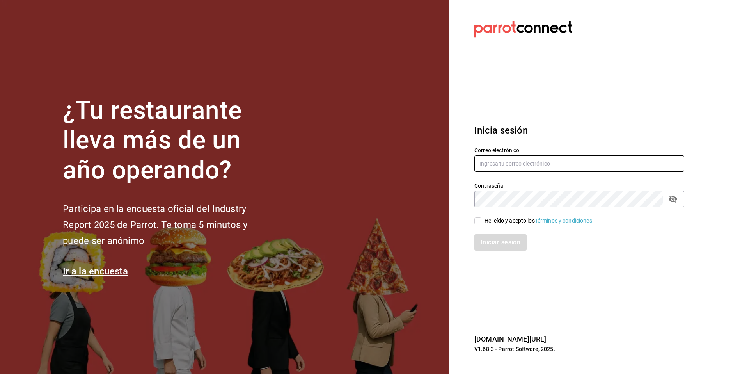
type input "[EMAIL_ADDRESS][DOMAIN_NAME]"
